Goal: Task Accomplishment & Management: Complete application form

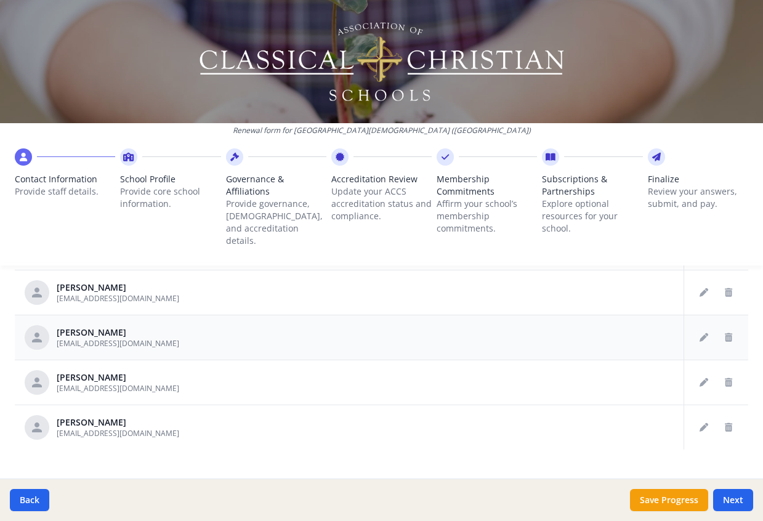
scroll to position [707, 0]
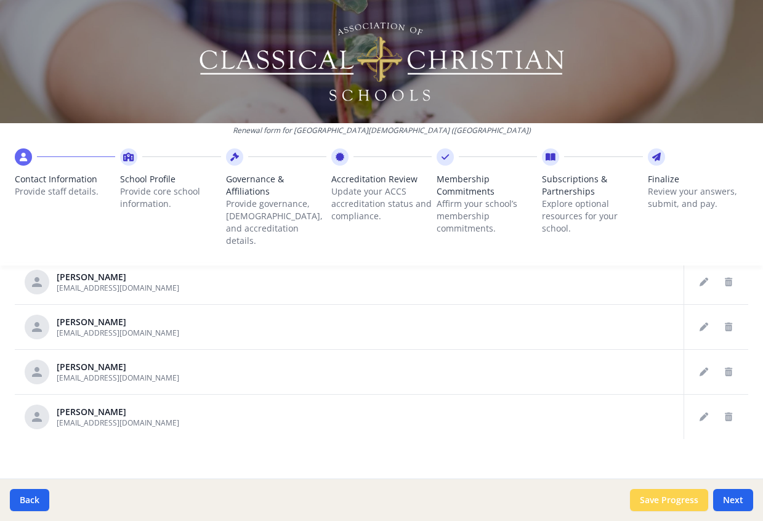
click at [665, 495] on button "Save Progress" at bounding box center [669, 500] width 78 height 22
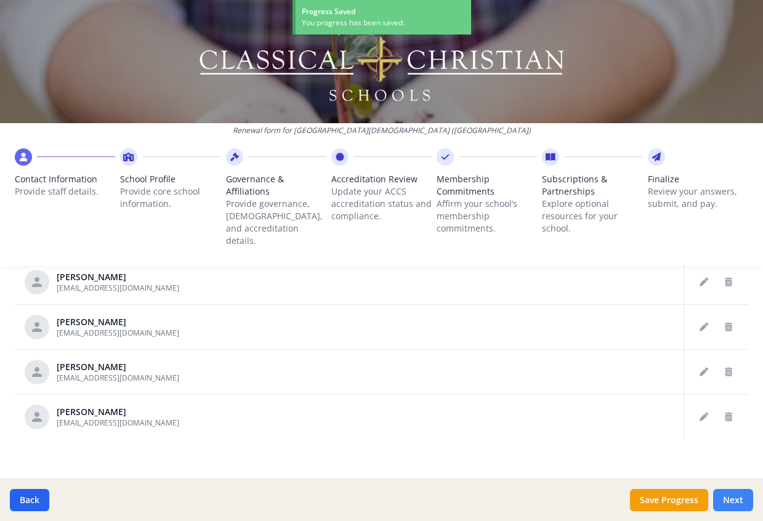
click at [737, 496] on button "Next" at bounding box center [733, 500] width 40 height 22
type input "[PHONE_NUMBER]"
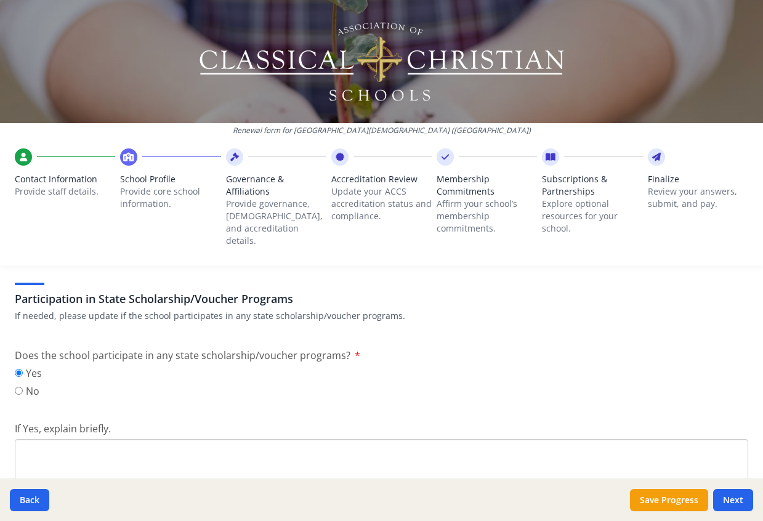
scroll to position [1631, 0]
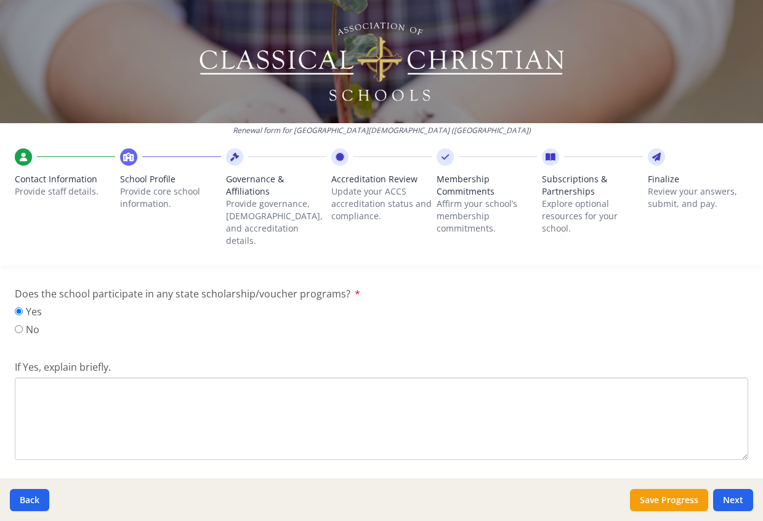
click at [35, 380] on textarea "If Yes, explain briefly." at bounding box center [382, 419] width 734 height 83
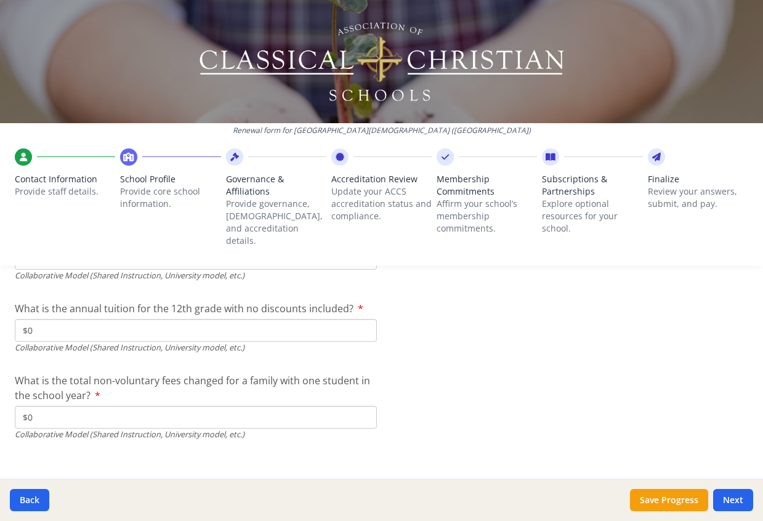
scroll to position [4225, 0]
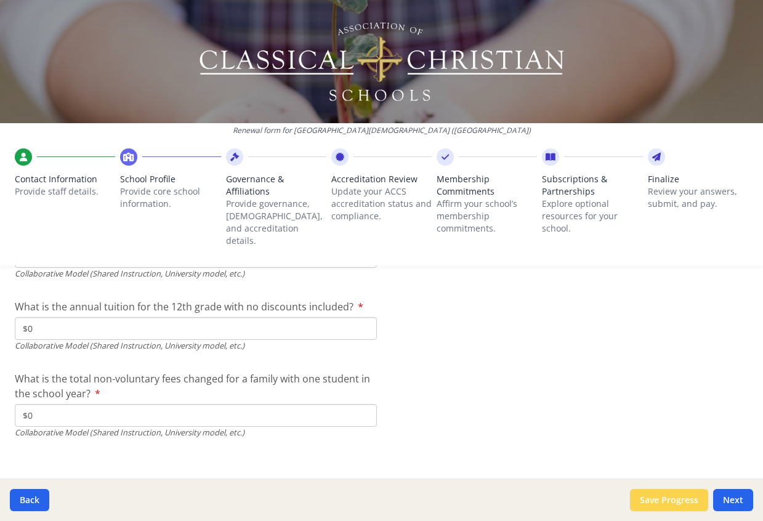
type textarea "Step Up For Students"
click at [682, 501] on button "Save Progress" at bounding box center [669, 500] width 78 height 22
type input "[PHONE_NUMBER]"
type input "10800"
type input "0"
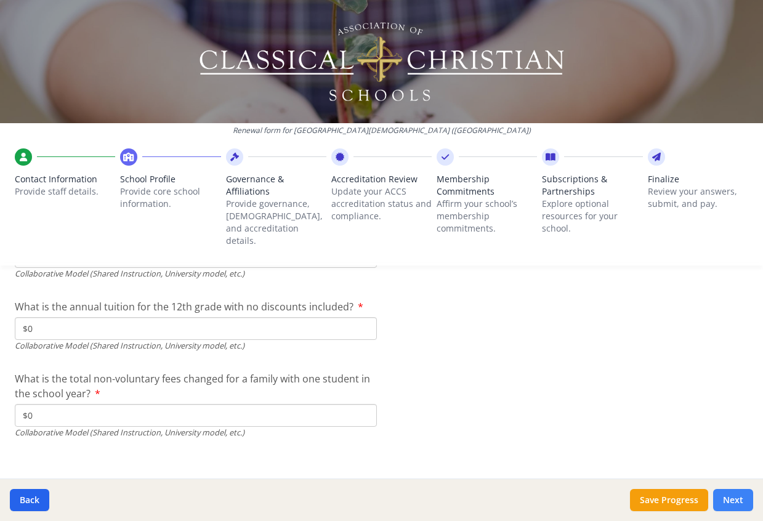
type input "11500"
type input "12600"
type input "13500"
type input "925"
type input "0"
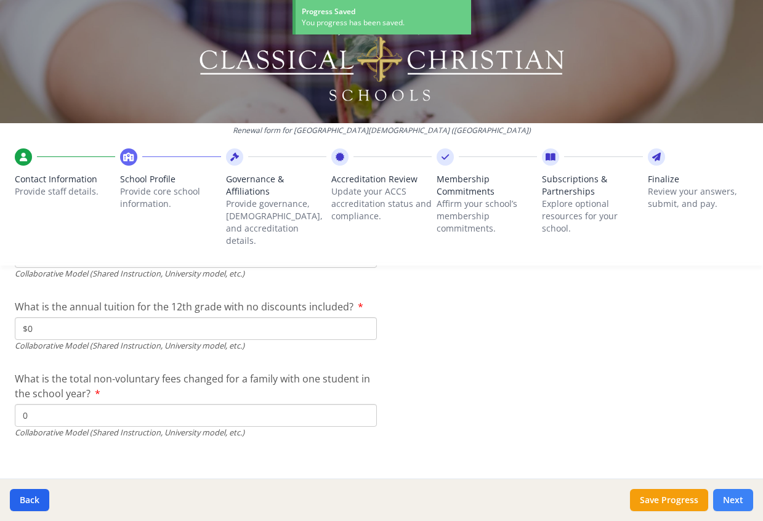
click at [740, 496] on button "Next" at bounding box center [733, 500] width 40 height 22
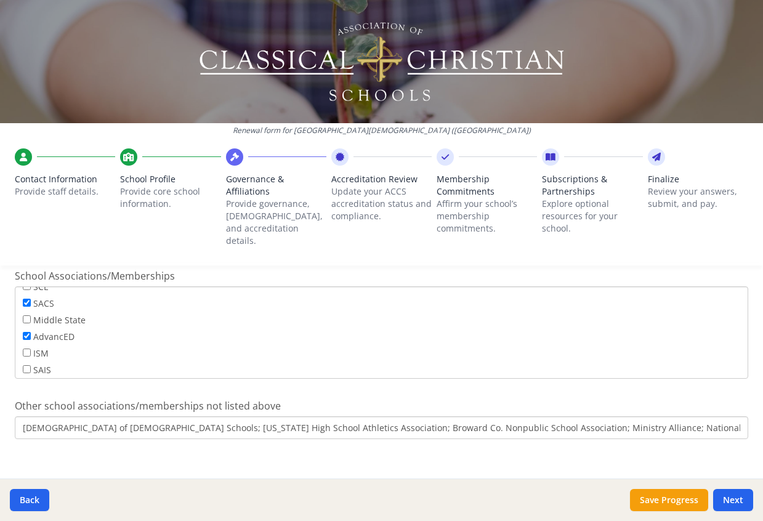
scroll to position [99, 0]
click at [668, 500] on button "Save Progress" at bounding box center [669, 500] width 78 height 22
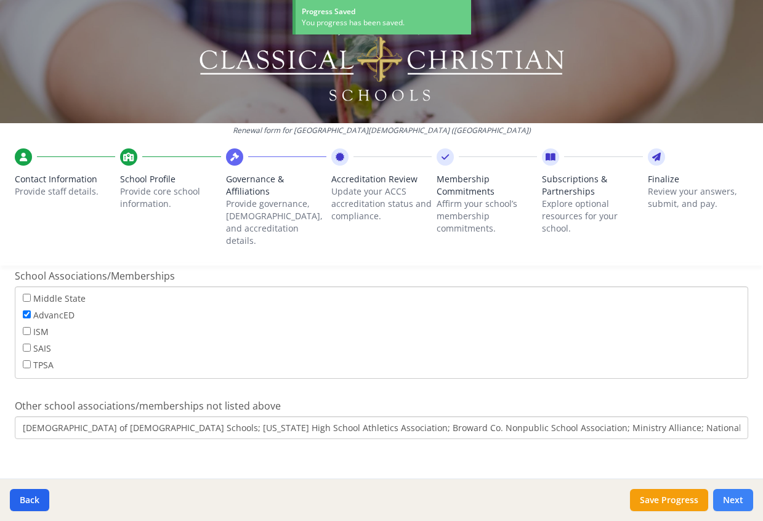
click at [737, 493] on button "Next" at bounding box center [733, 500] width 40 height 22
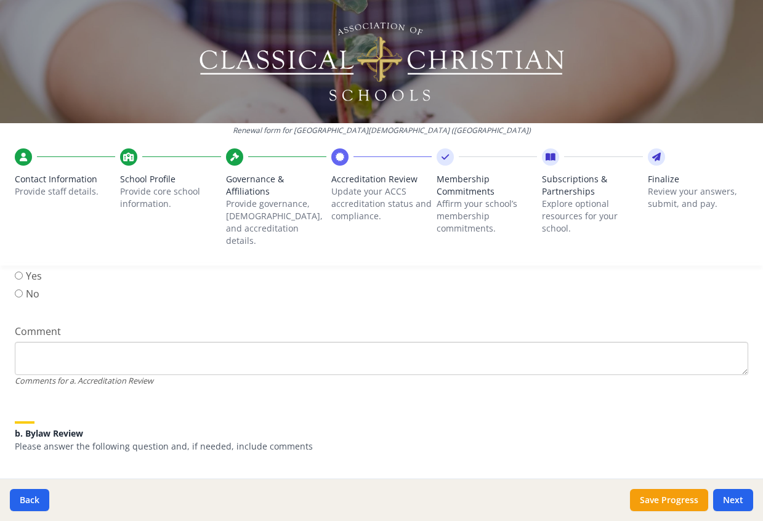
scroll to position [220, 0]
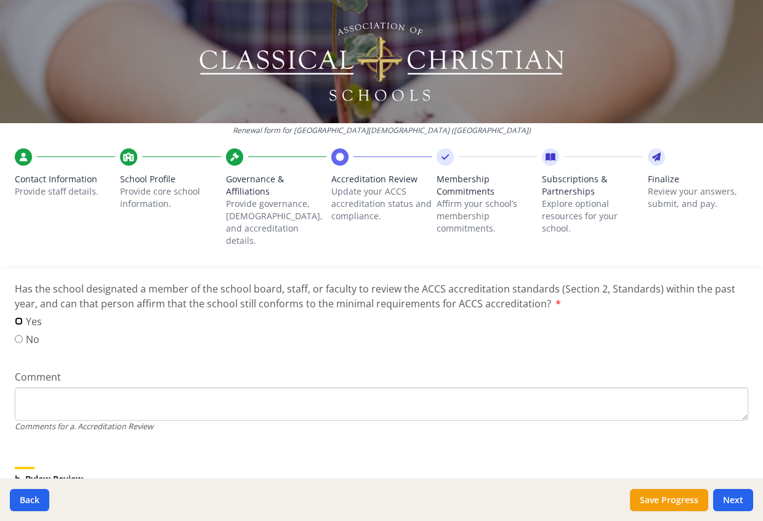
click at [19, 317] on input "Yes" at bounding box center [19, 321] width 8 height 8
radio input "true"
click at [51, 387] on textarea "Comment" at bounding box center [382, 403] width 734 height 33
type textarea "[PERSON_NAME], Assistant Head of Lower School is doing the review."
click at [668, 498] on button "Save Progress" at bounding box center [669, 500] width 78 height 22
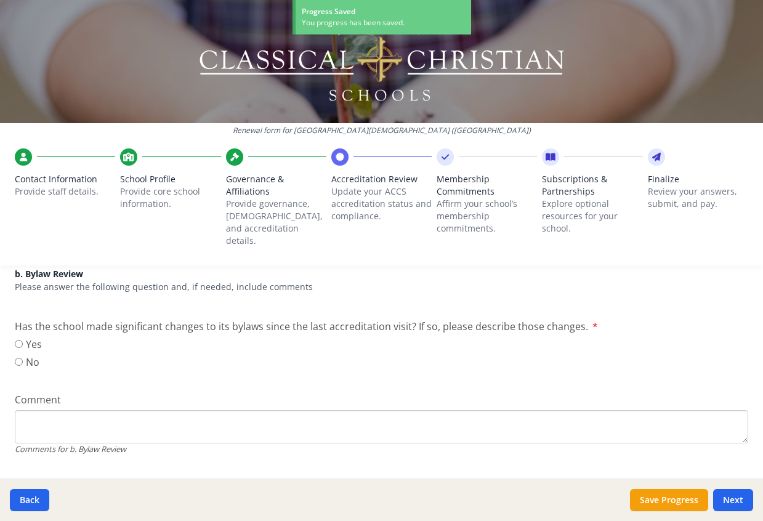
scroll to position [405, 0]
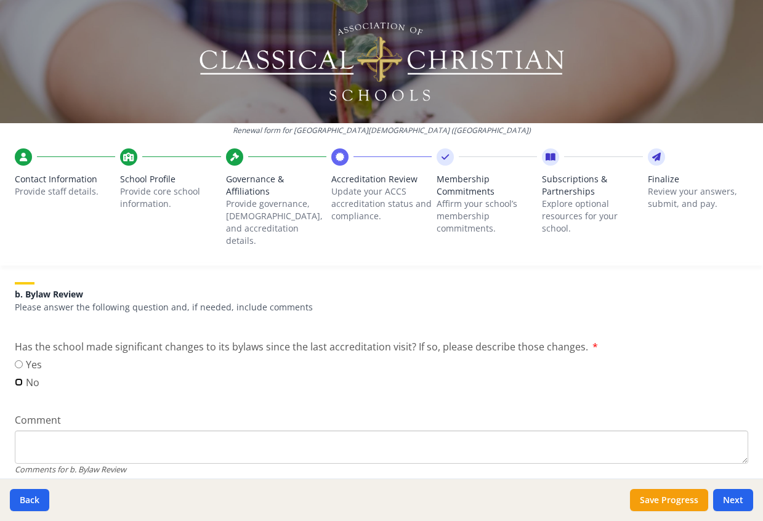
click at [20, 378] on input "No" at bounding box center [19, 382] width 8 height 8
radio input "true"
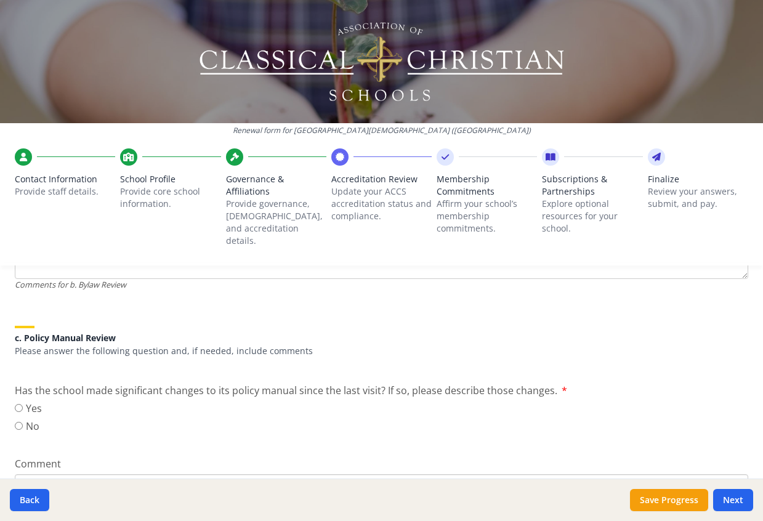
scroll to position [651, 0]
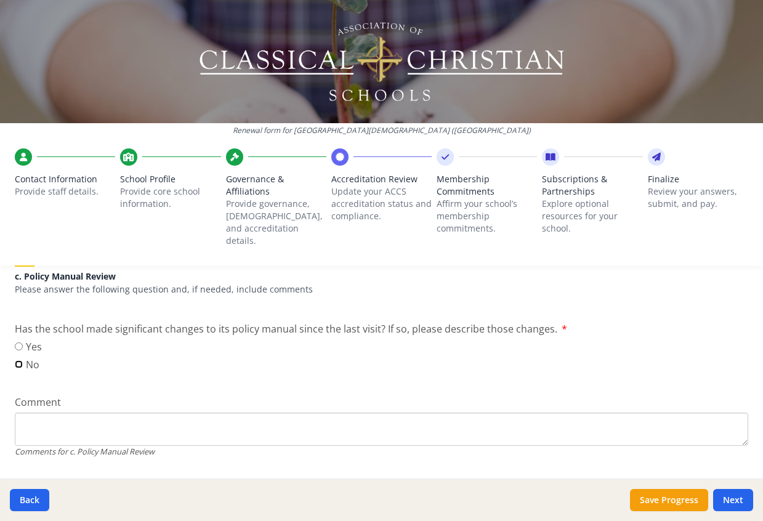
click at [18, 360] on input "No" at bounding box center [19, 364] width 8 height 8
radio input "true"
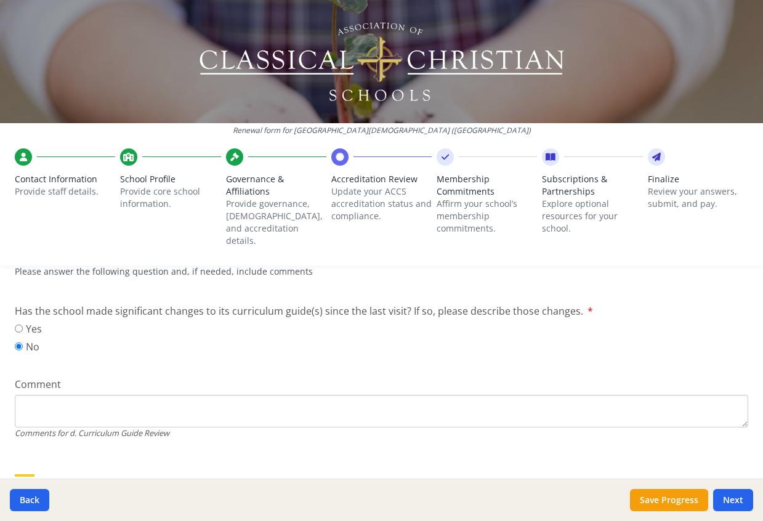
scroll to position [836, 0]
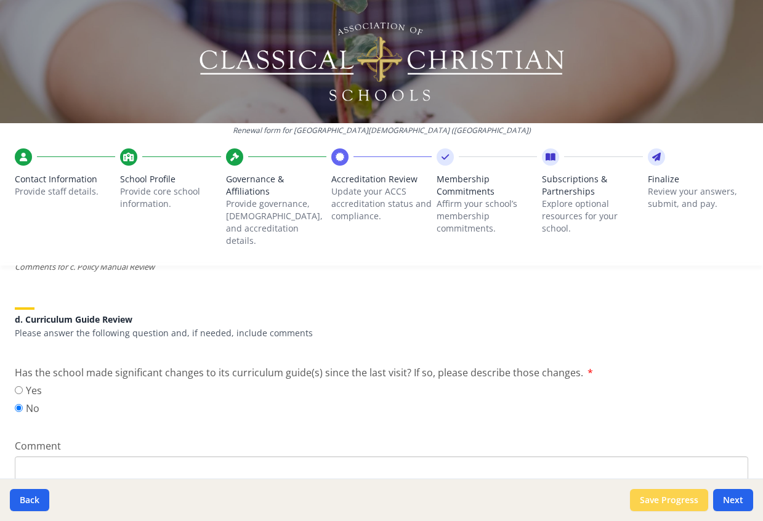
click at [641, 496] on button "Save Progress" at bounding box center [669, 500] width 78 height 22
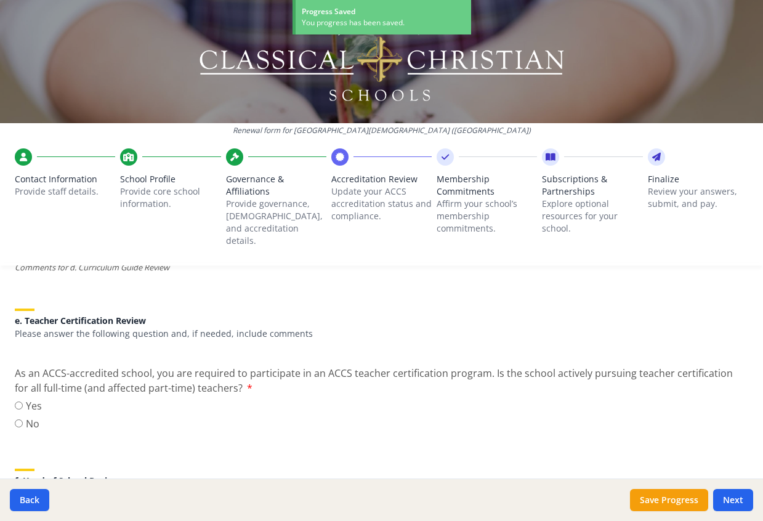
scroll to position [1082, 0]
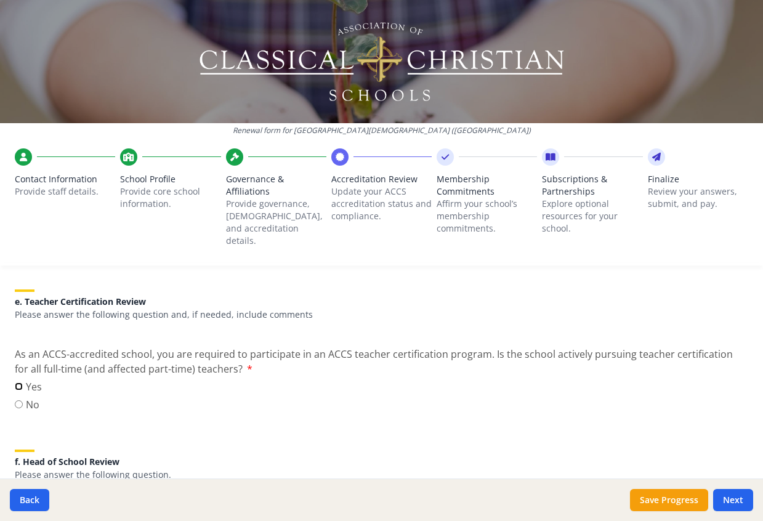
click at [20, 383] on input "Yes" at bounding box center [19, 387] width 8 height 8
radio input "true"
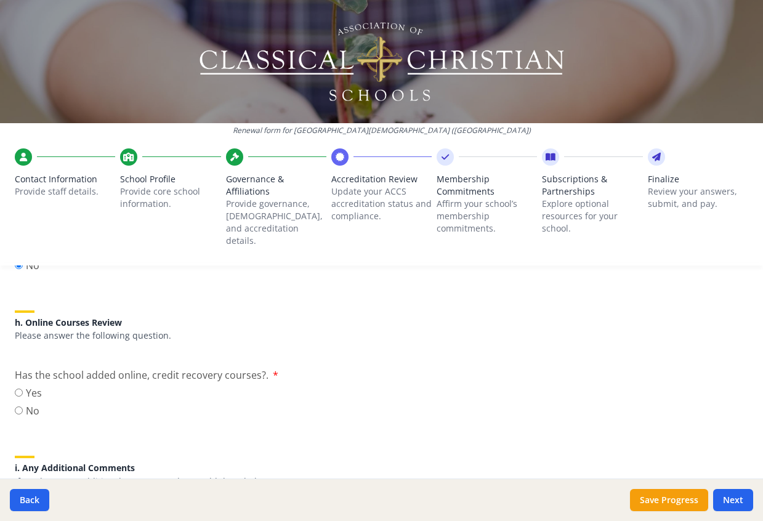
scroll to position [1514, 0]
click at [22, 406] on input "No" at bounding box center [19, 410] width 8 height 8
radio input "true"
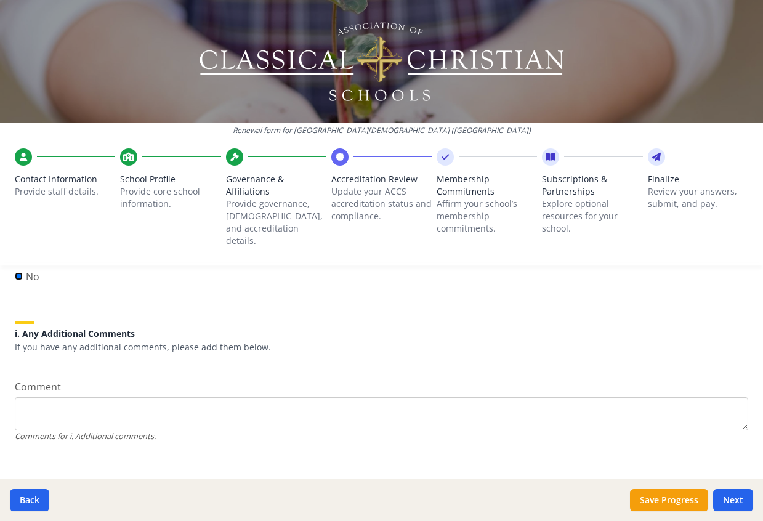
scroll to position [1650, 0]
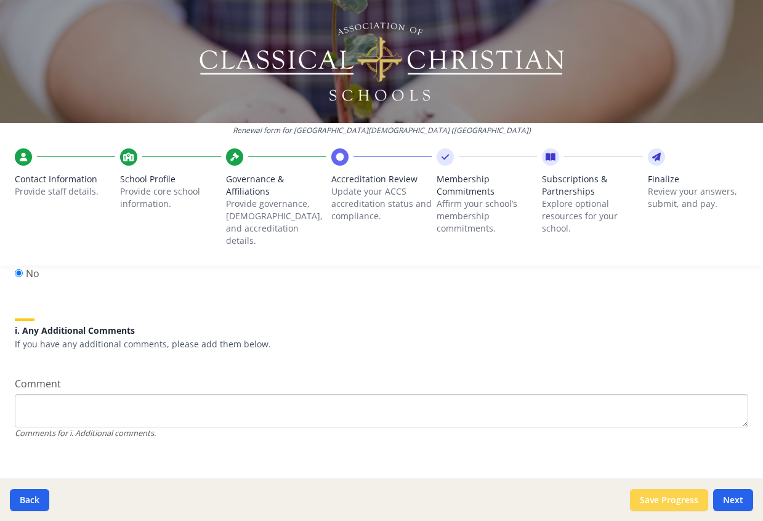
click at [669, 504] on button "Save Progress" at bounding box center [669, 500] width 78 height 22
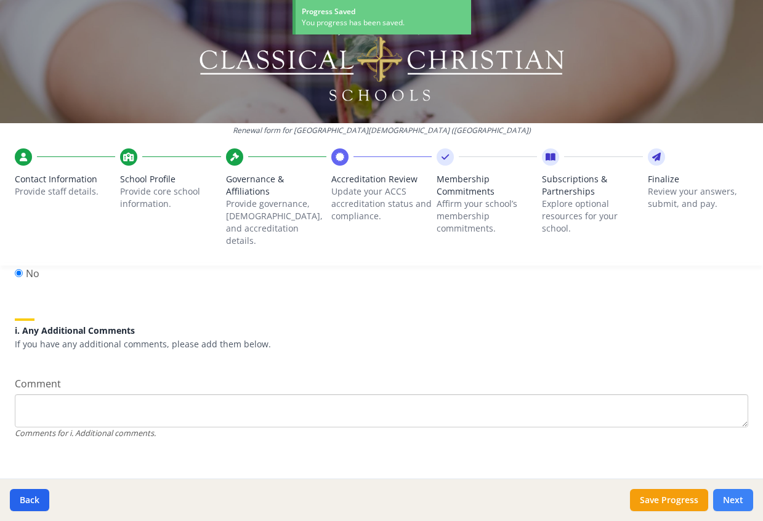
click at [733, 497] on button "Next" at bounding box center [733, 500] width 40 height 22
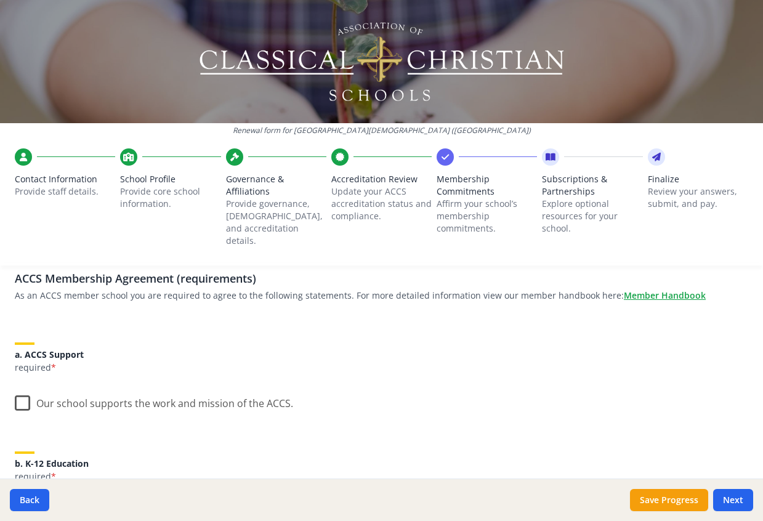
scroll to position [123, 0]
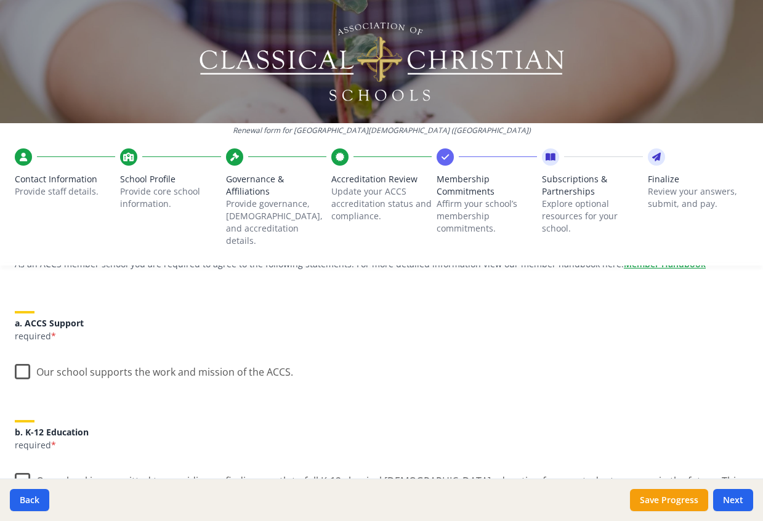
click at [26, 357] on label "Our school supports the work and mission of the ACCS." at bounding box center [154, 369] width 278 height 26
click at [0, 0] on input "Our school supports the work and mission of the ACCS." at bounding box center [0, 0] width 0 height 0
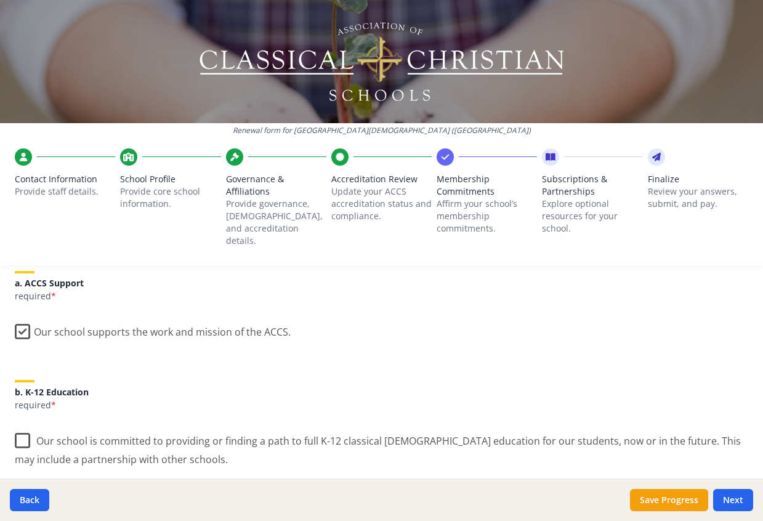
scroll to position [185, 0]
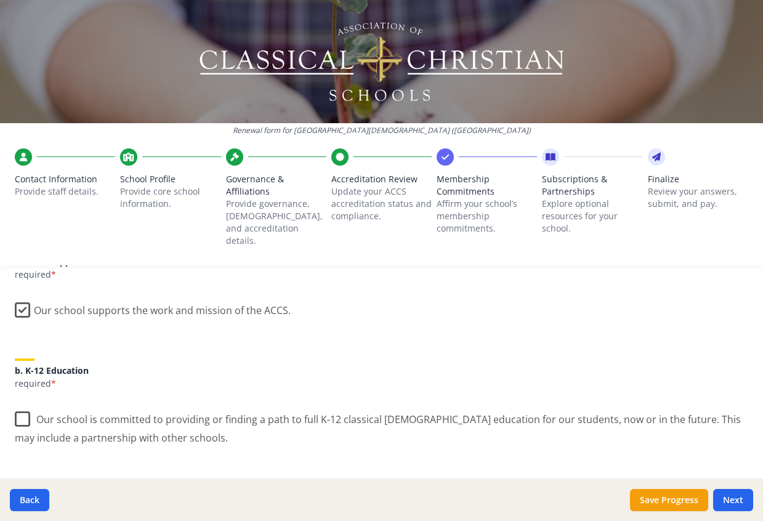
click at [26, 405] on label "Our school is committed to providing or finding a path to full K-12 classical […" at bounding box center [382, 423] width 734 height 41
click at [0, 0] on input "Our school is committed to providing or finding a path to full K-12 classical […" at bounding box center [0, 0] width 0 height 0
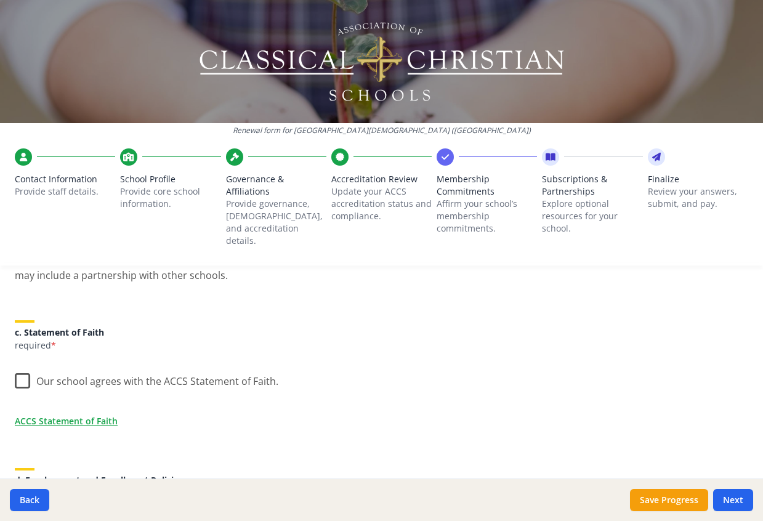
scroll to position [370, 0]
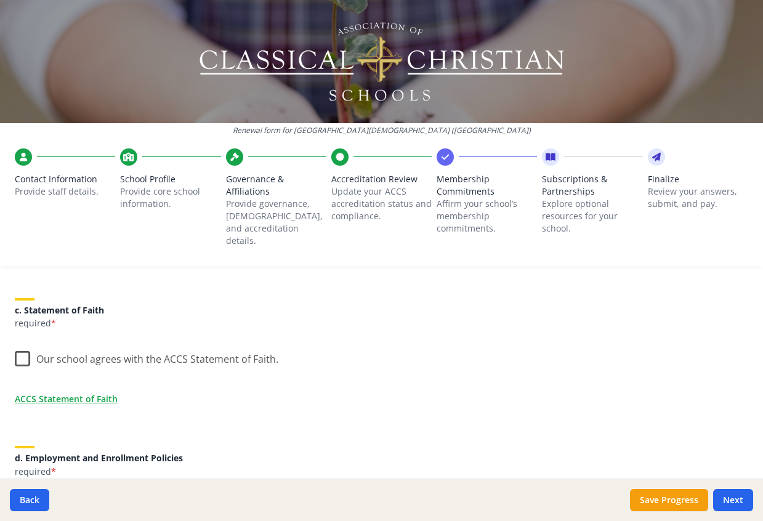
click at [26, 346] on label "Our school agrees with the ACCS Statement of Faith." at bounding box center [147, 356] width 264 height 26
click at [0, 0] on input "Our school agrees with the ACCS Statement of Faith." at bounding box center [0, 0] width 0 height 0
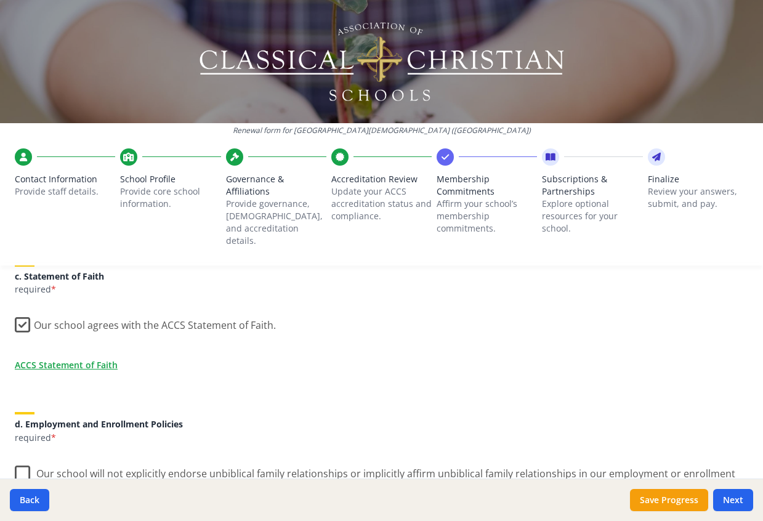
scroll to position [431, 0]
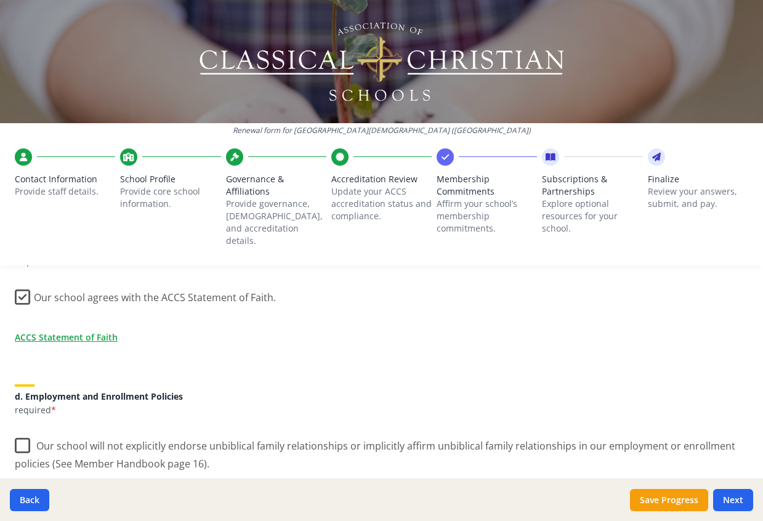
click at [22, 434] on label "Our school will not explicitly endorse unbiblical family relationships or impli…" at bounding box center [382, 450] width 734 height 41
click at [0, 0] on input "Our school will not explicitly endorse unbiblical family relationships or impli…" at bounding box center [0, 0] width 0 height 0
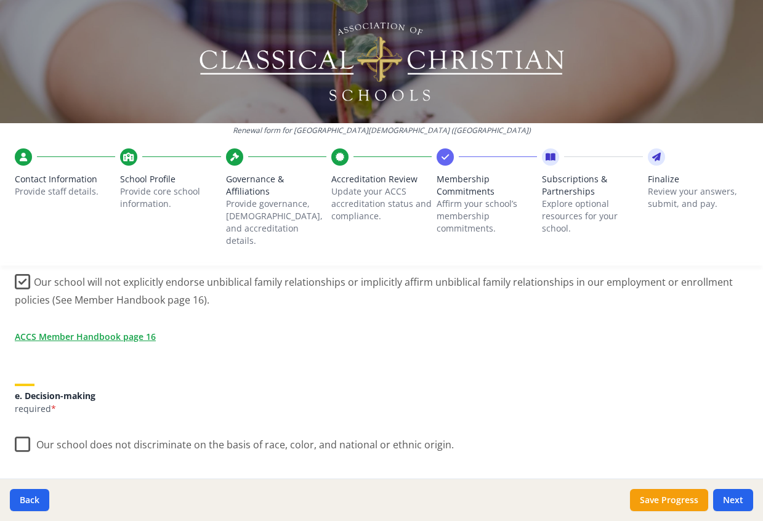
scroll to position [616, 0]
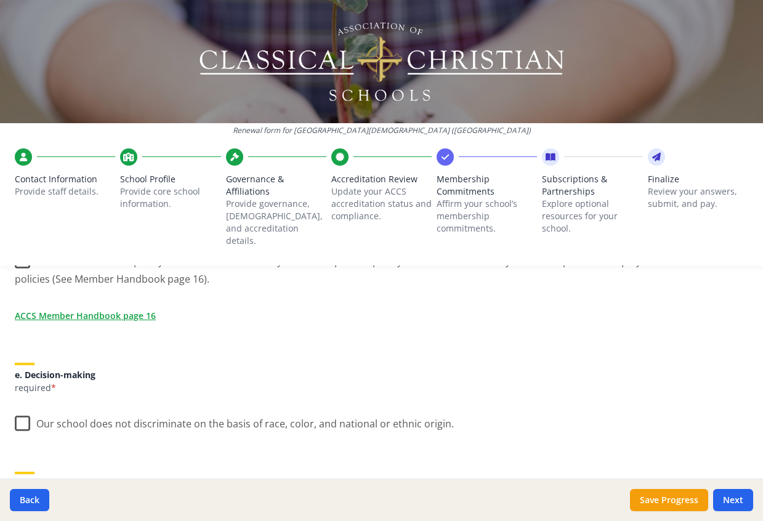
click at [19, 410] on label "Our school does not discriminate on the basis of race, color, and national or e…" at bounding box center [234, 421] width 439 height 26
click at [0, 0] on input "Our school does not discriminate on the basis of race, color, and national or e…" at bounding box center [0, 0] width 0 height 0
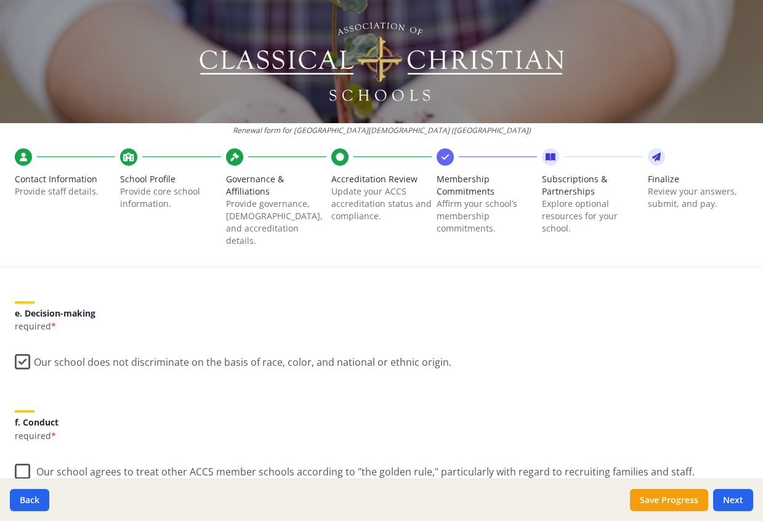
scroll to position [739, 0]
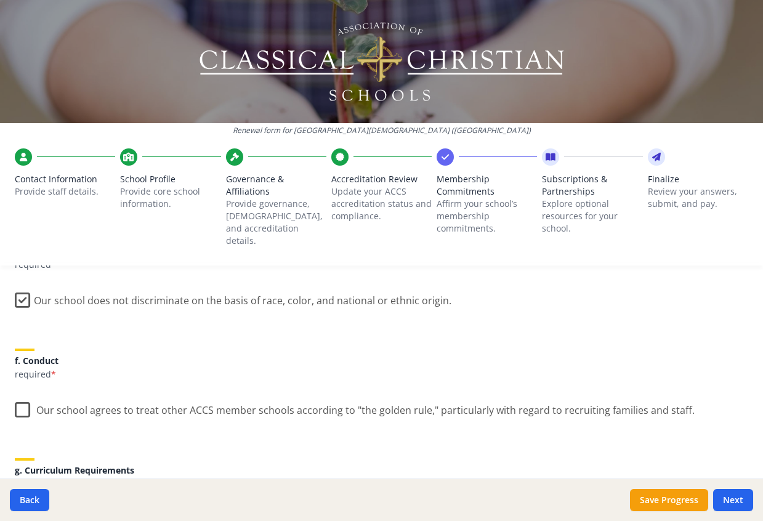
click at [19, 394] on label "Our school agrees to treat other ACCS member schools according to "the golden r…" at bounding box center [355, 407] width 680 height 26
click at [0, 0] on input "Our school agrees to treat other ACCS member schools according to "the golden r…" at bounding box center [0, 0] width 0 height 0
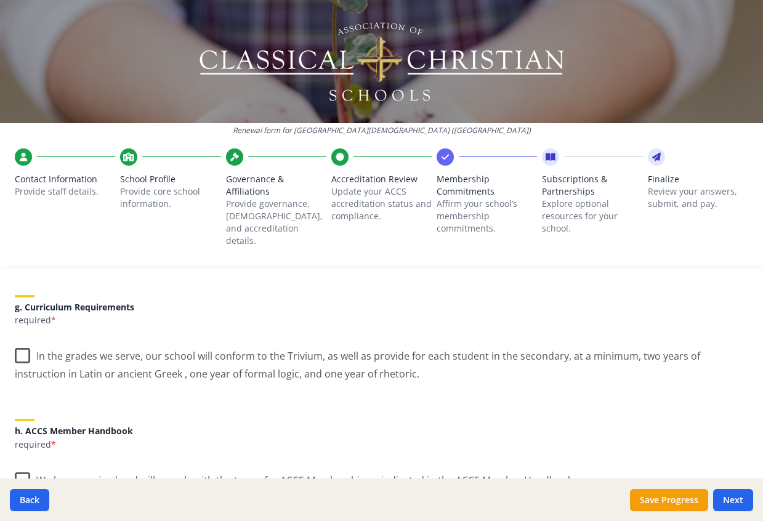
scroll to position [924, 0]
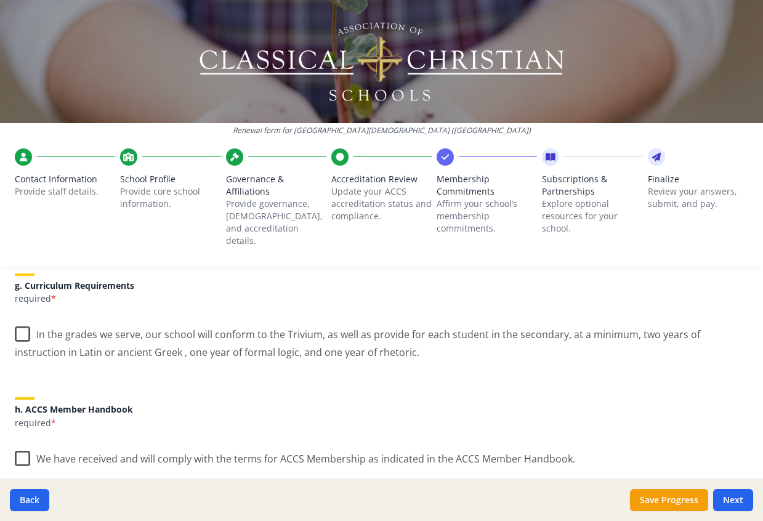
click at [22, 321] on label "In the grades we serve, our school will conform to the Trivium, as well as prov…" at bounding box center [382, 338] width 734 height 41
click at [0, 0] on input "In the grades we serve, our school will conform to the Trivium, as well as prov…" at bounding box center [0, 0] width 0 height 0
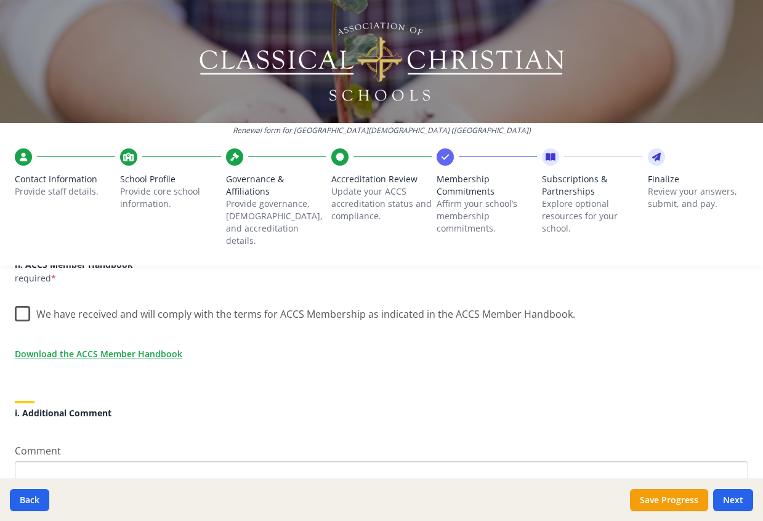
scroll to position [1047, 0]
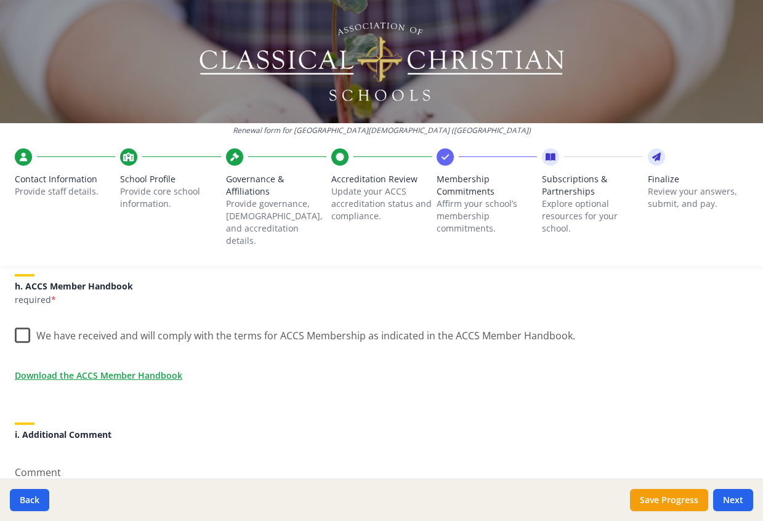
click at [25, 326] on label "We have received and will comply with the terms for ACCS Membership as indicate…" at bounding box center [295, 333] width 561 height 26
click at [0, 0] on input "We have received and will comply with the terms for ACCS Membership as indicate…" at bounding box center [0, 0] width 0 height 0
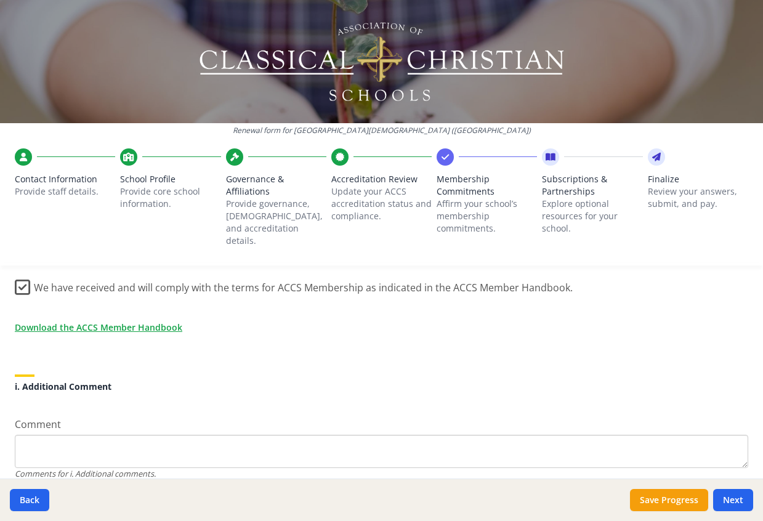
scroll to position [1075, 0]
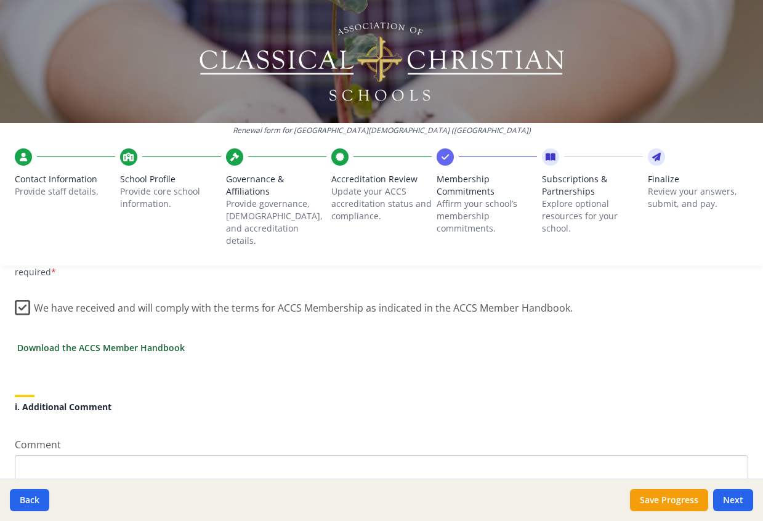
click at [110, 341] on link "Download the ACCS Member Handbook" at bounding box center [101, 347] width 168 height 13
click at [663, 502] on button "Save Progress" at bounding box center [669, 500] width 78 height 22
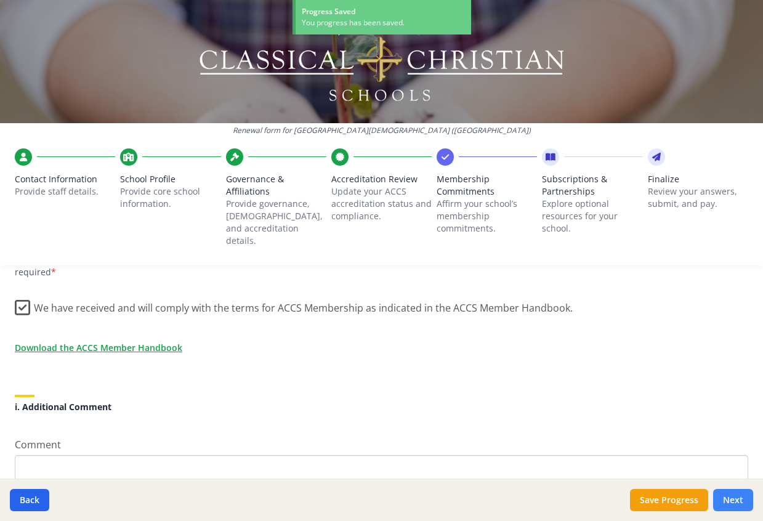
click at [734, 498] on button "Next" at bounding box center [733, 500] width 40 height 22
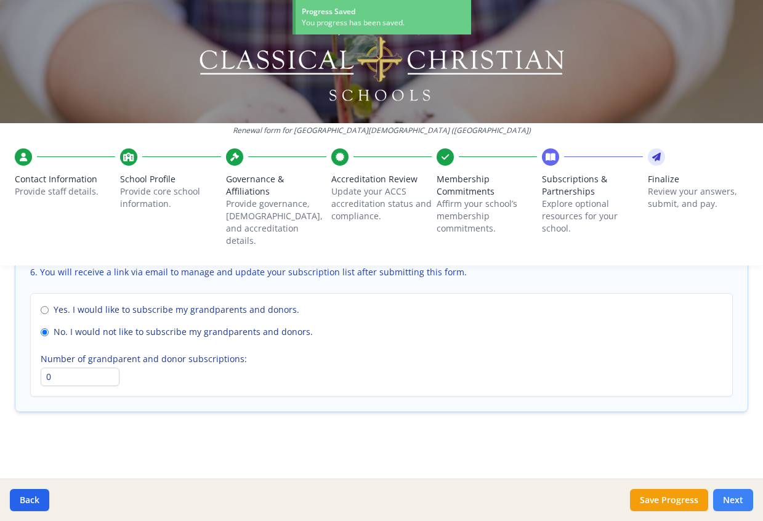
scroll to position [924, 0]
